Goal: Find specific page/section: Find specific page/section

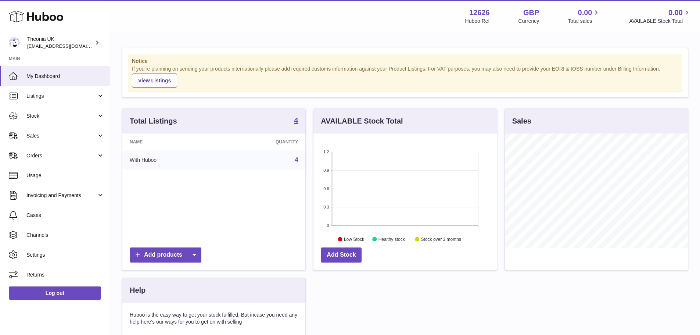
scroll to position [115, 183]
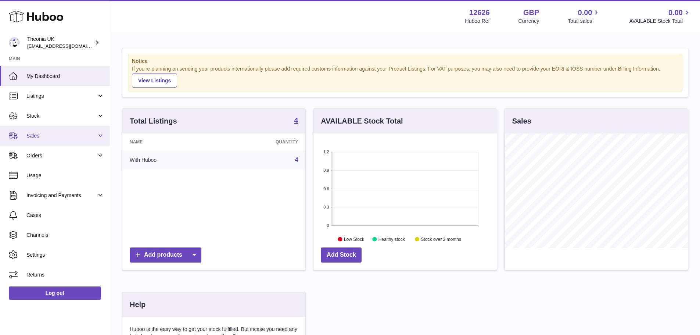
click at [50, 130] on link "Sales" at bounding box center [55, 136] width 110 height 20
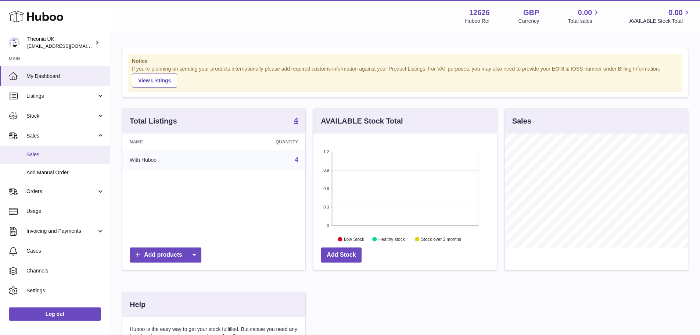
click at [45, 153] on span "Sales" at bounding box center [65, 154] width 78 height 7
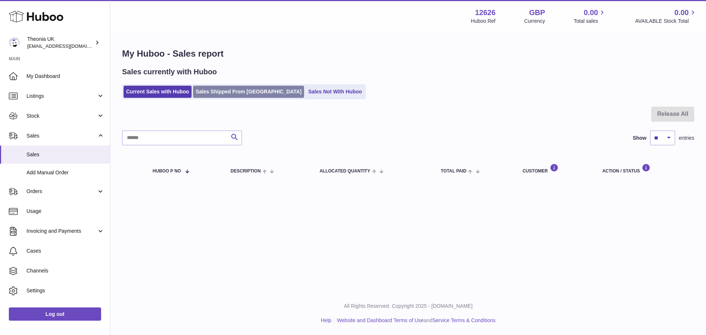
click at [217, 91] on link "Sales Shipped From [GEOGRAPHIC_DATA]" at bounding box center [248, 92] width 111 height 12
